Goal: Check status

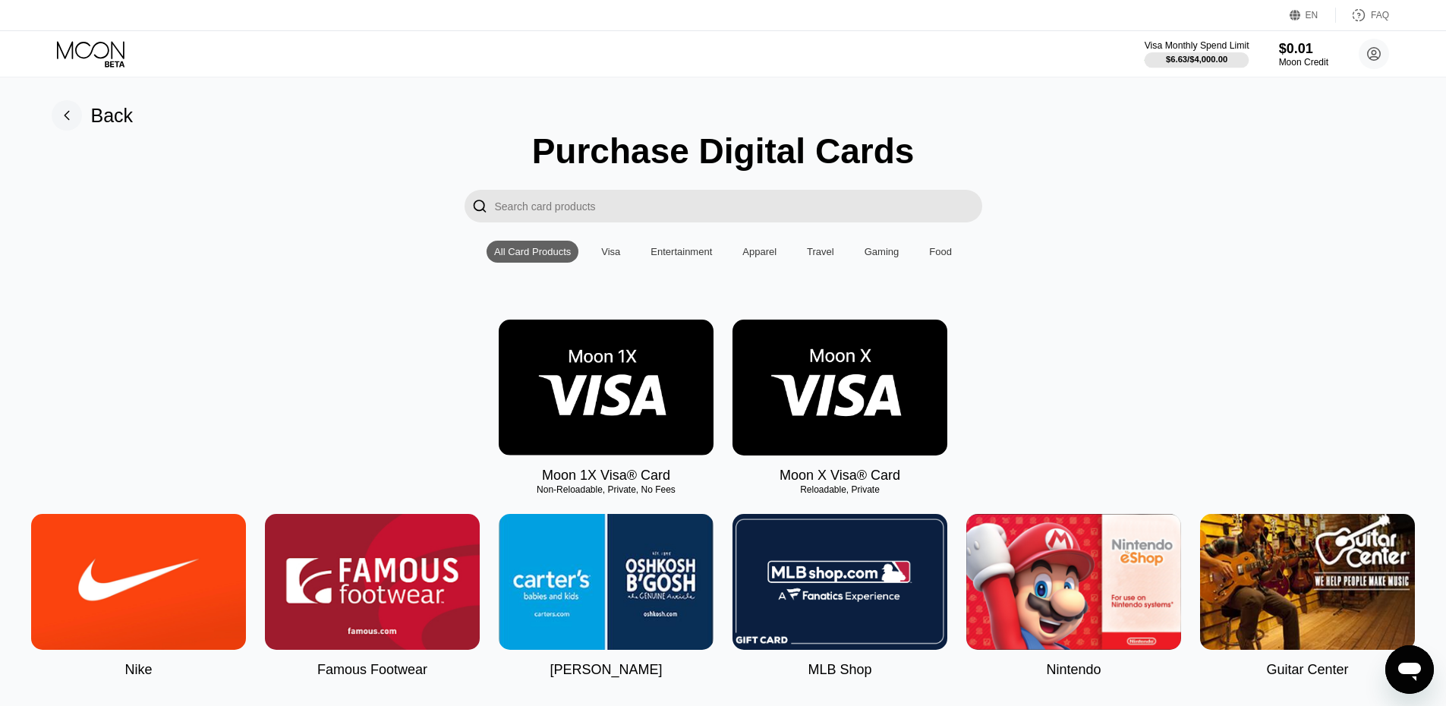
click at [1188, 42] on div "Visa Monthly Spend Limit" at bounding box center [1197, 45] width 105 height 11
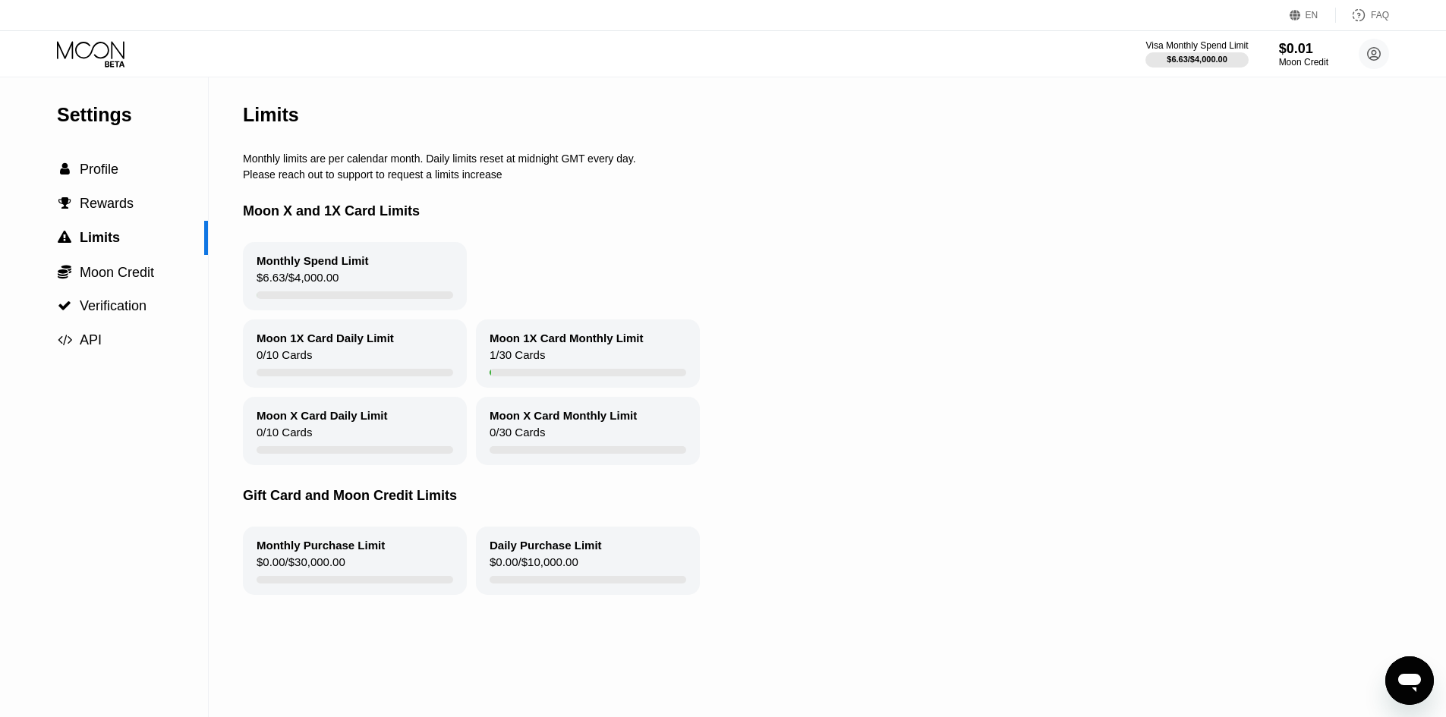
click at [141, 65] on div at bounding box center [103, 54] width 93 height 27
click at [67, 24] on div "EN Language Select an item Save FAQ" at bounding box center [723, 15] width 1446 height 31
click at [73, 47] on icon at bounding box center [91, 49] width 68 height 17
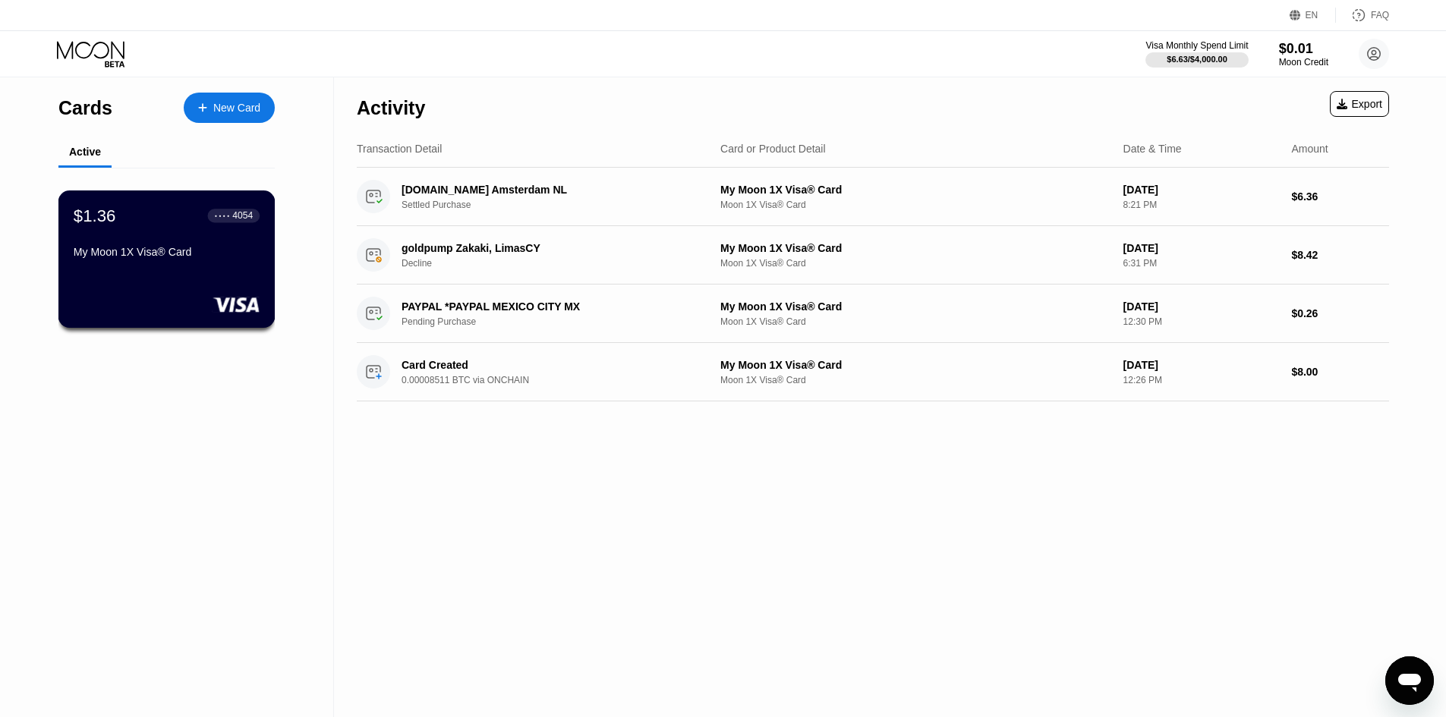
click at [140, 206] on div "$1.36 ● ● ● ● 4054 My Moon 1X Visa® Card" at bounding box center [166, 259] width 217 height 137
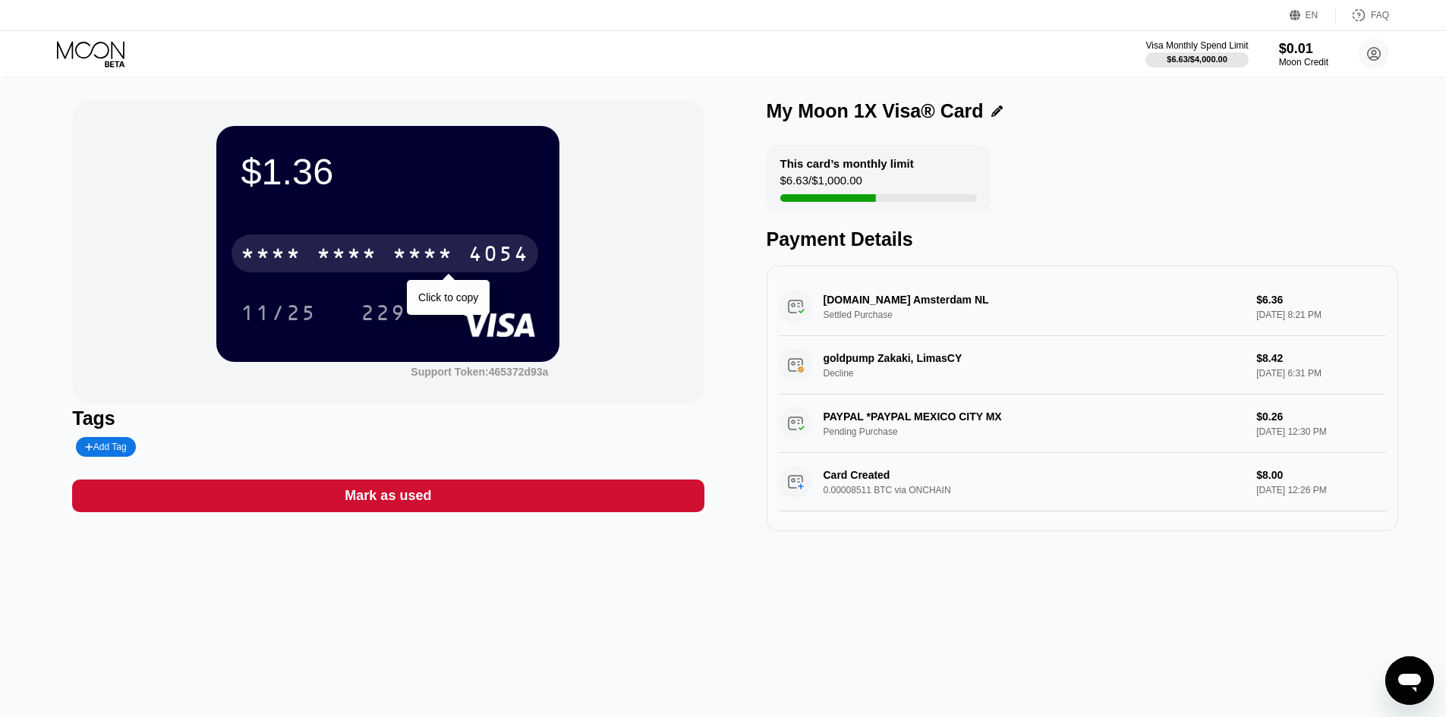
click at [382, 263] on div "* * * * * * * * * * * * 4054" at bounding box center [385, 254] width 307 height 38
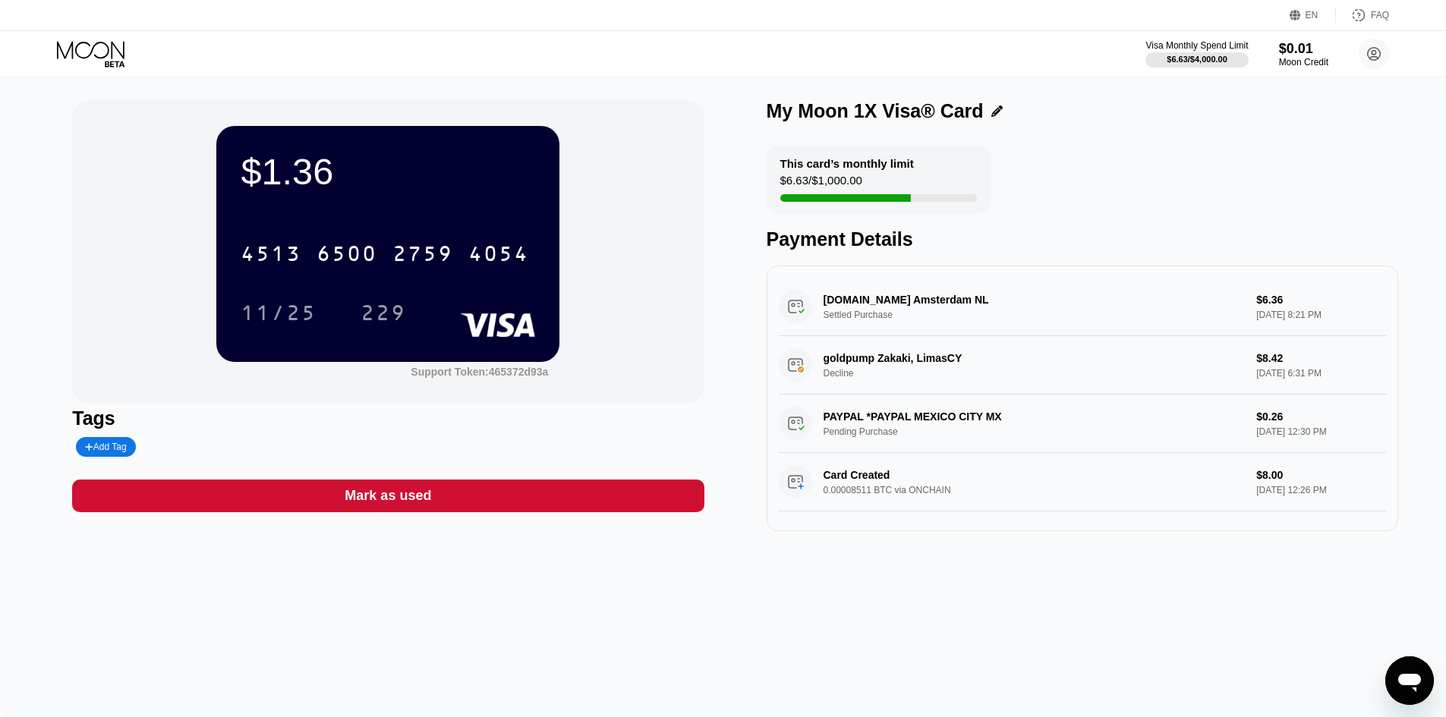
click at [313, 317] on div "11/25" at bounding box center [279, 315] width 76 height 24
drag, startPoint x: 899, startPoint y: 49, endPoint x: 851, endPoint y: 285, distance: 241.6
click at [708, 152] on div "EN Language Select an item Save FAQ Visa Monthly Spend Limit $6.63 / $4,000.00 …" at bounding box center [723, 358] width 1446 height 717
click at [1032, 615] on div "$1.36 4513 6500 2759 4054 11/25 229 Support Token: 465372d93a Tags Add Tag Mark…" at bounding box center [723, 397] width 1446 height 640
